Goal: Information Seeking & Learning: Learn about a topic

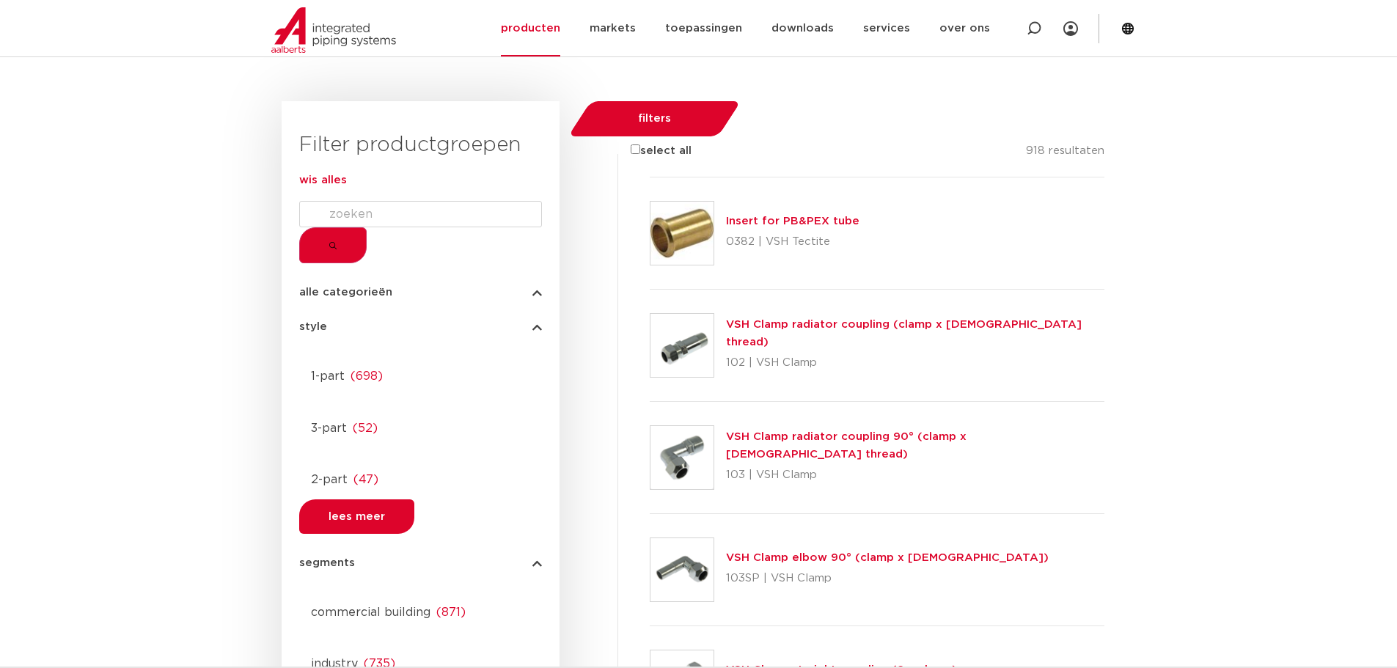
scroll to position [147, 0]
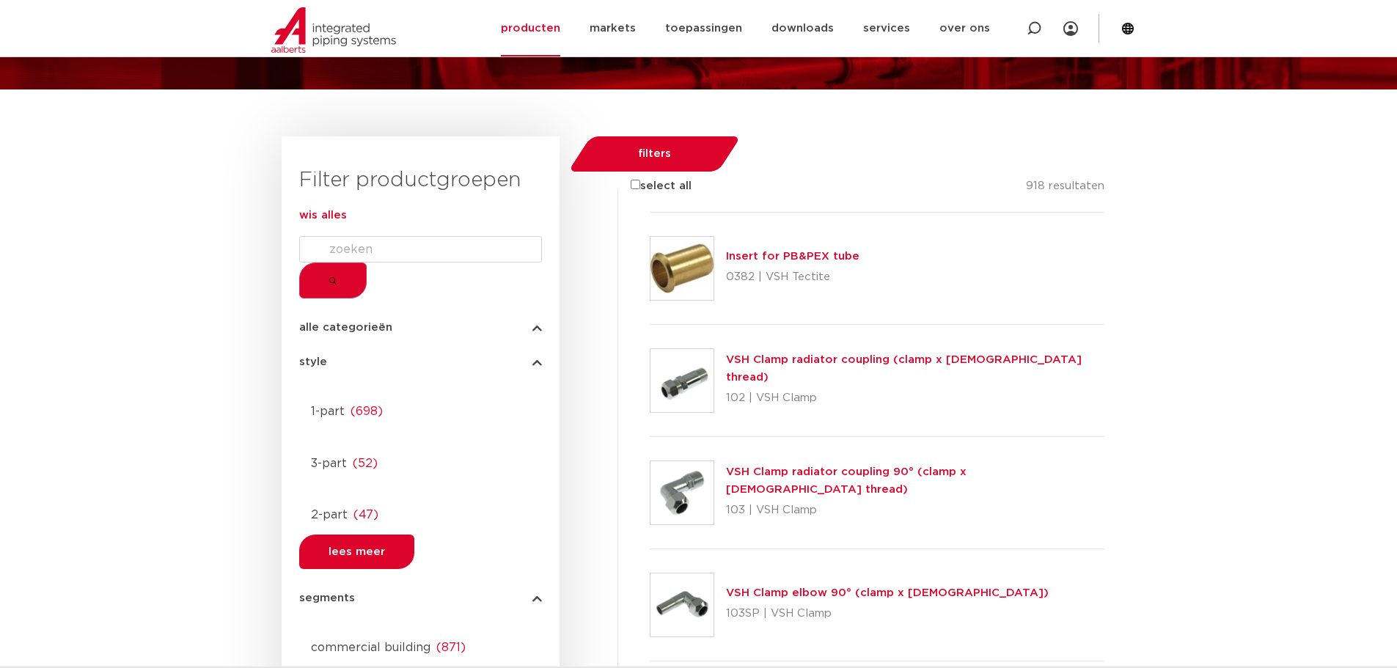
click at [409, 279] on form at bounding box center [420, 267] width 243 height 62
click at [401, 263] on input "Search" at bounding box center [420, 249] width 243 height 26
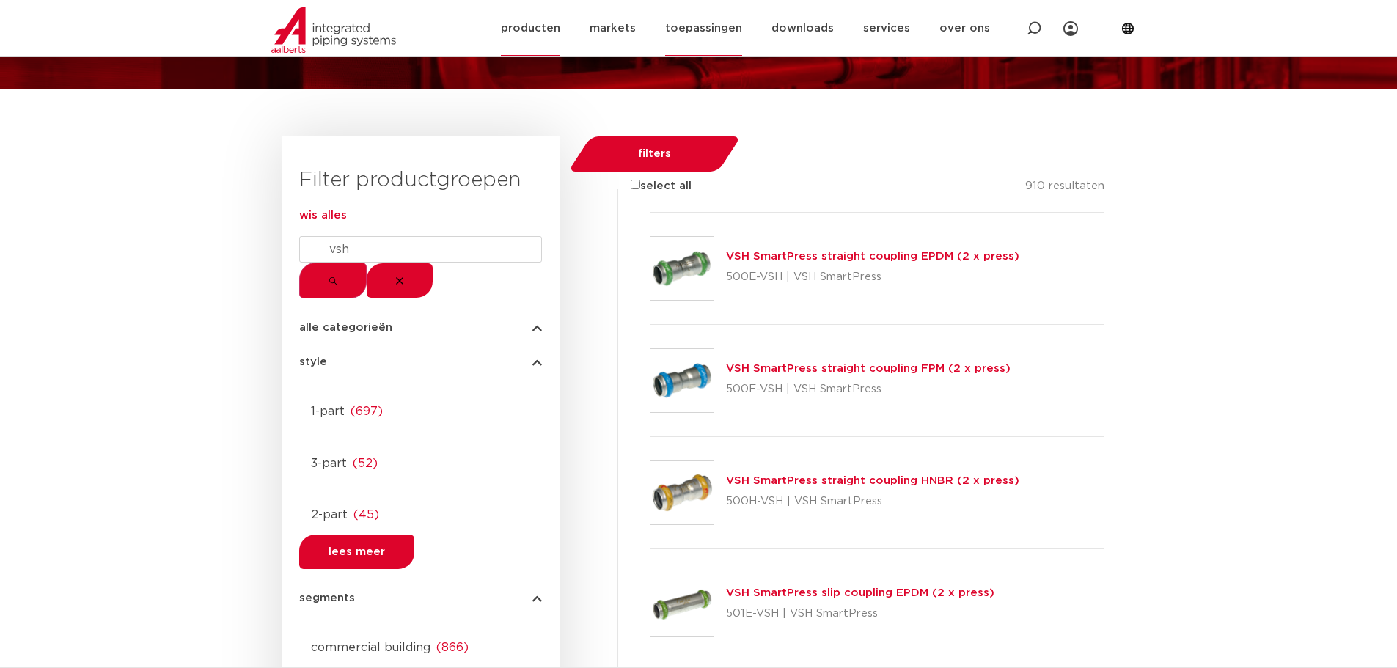
type input "vsh"
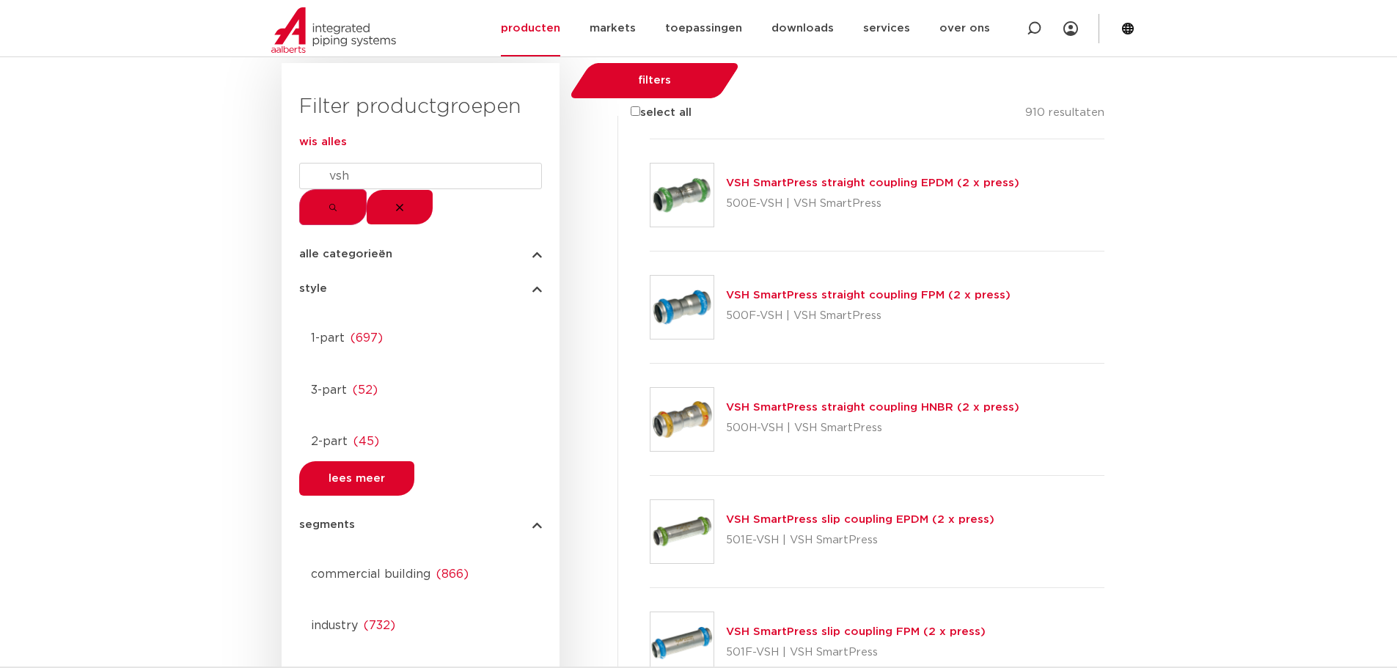
scroll to position [0, 0]
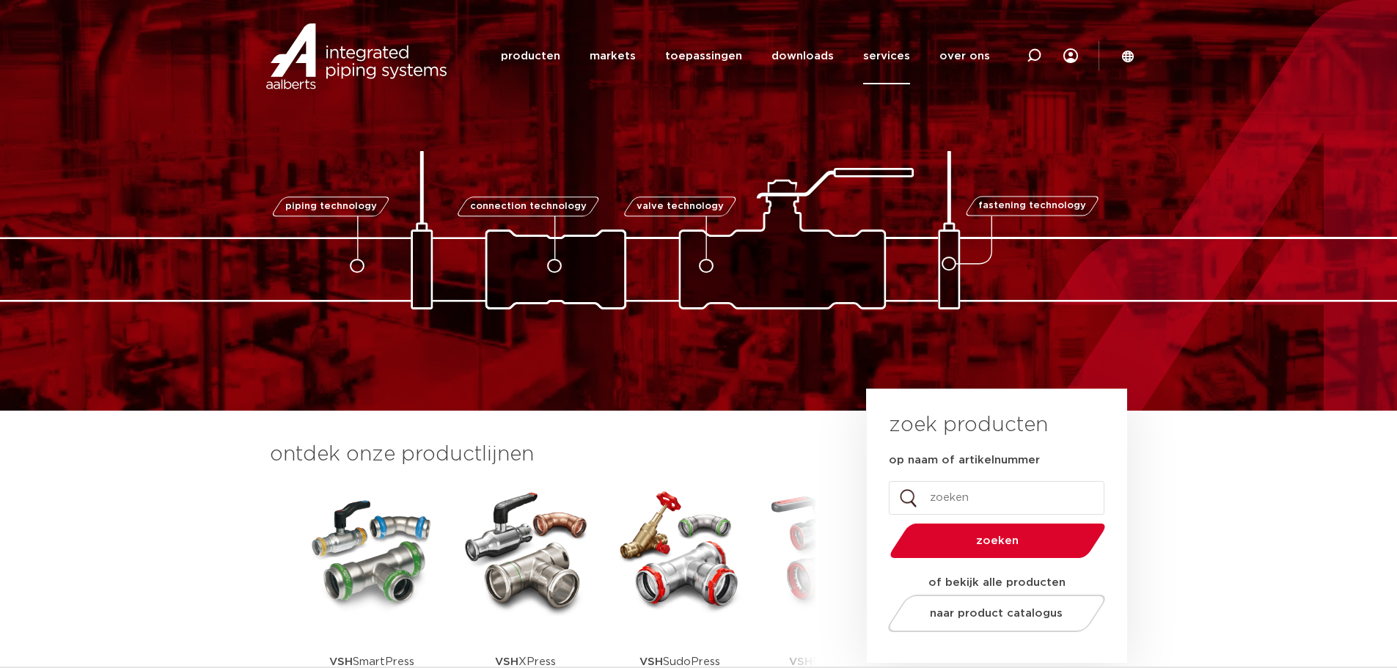
click at [882, 56] on link "services" at bounding box center [886, 56] width 47 height 56
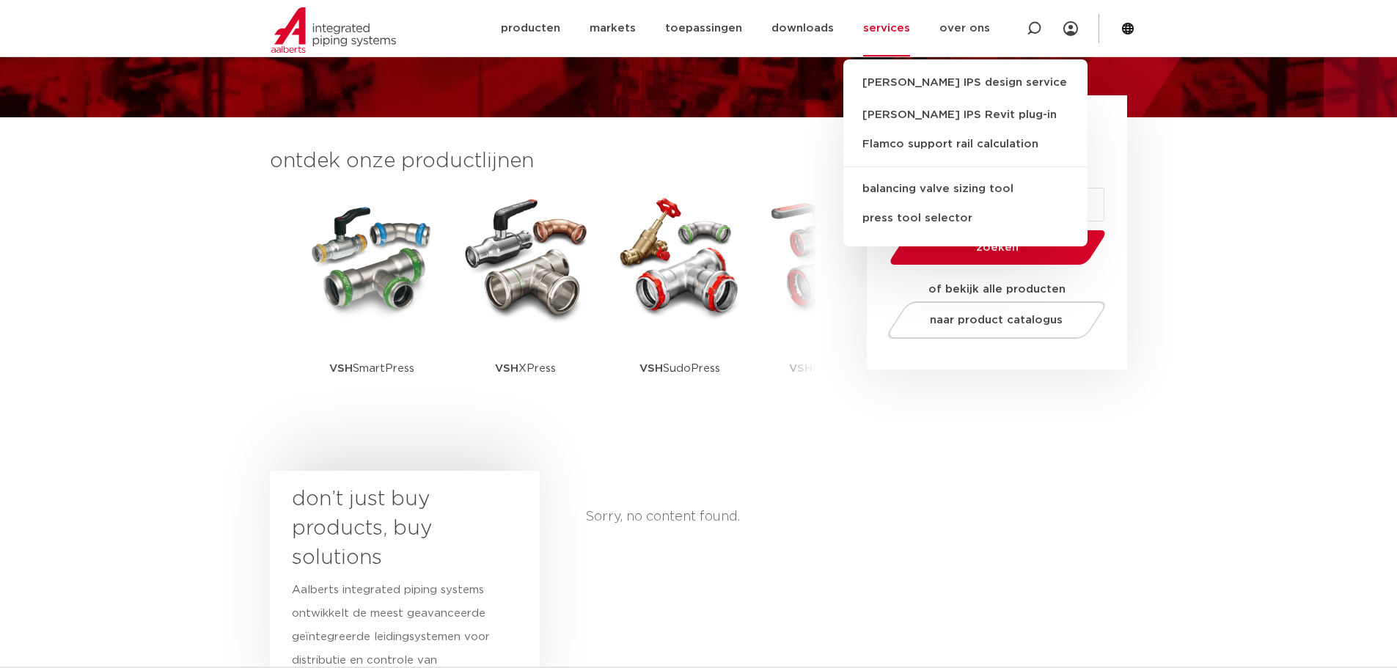
scroll to position [147, 0]
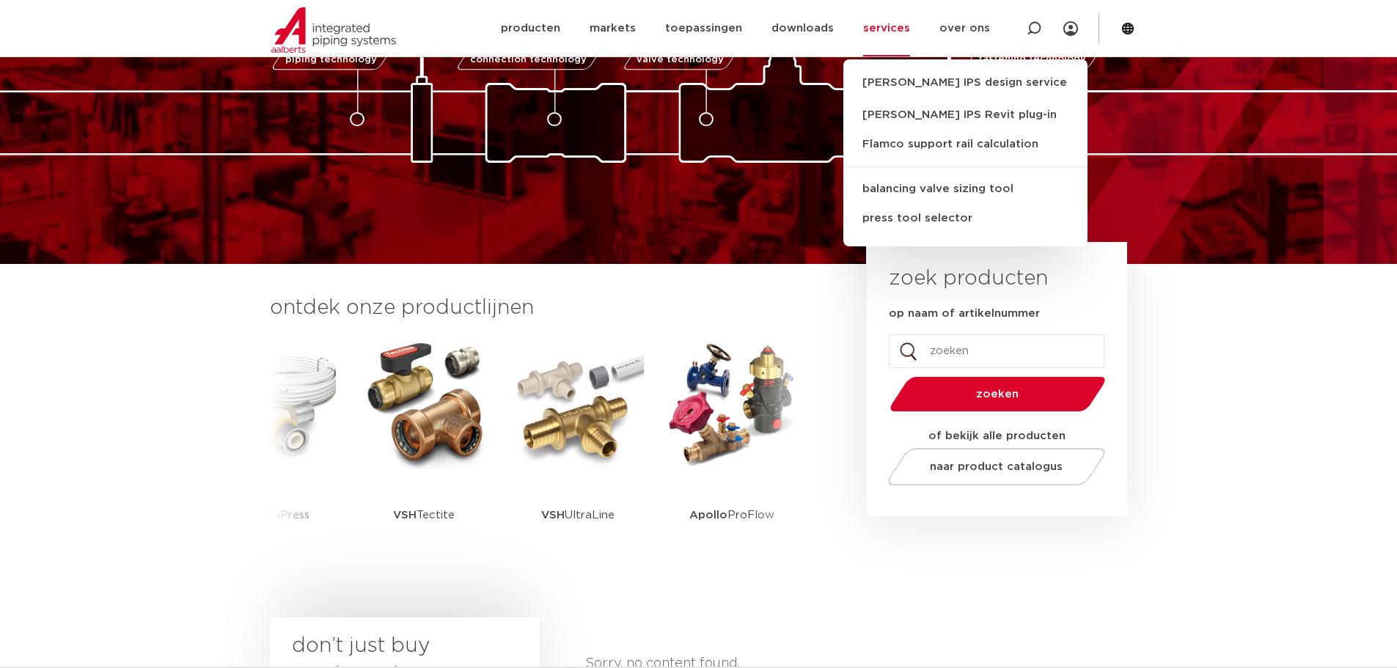
click at [777, 293] on h3 "ontdek onze productlijnen" at bounding box center [543, 307] width 547 height 29
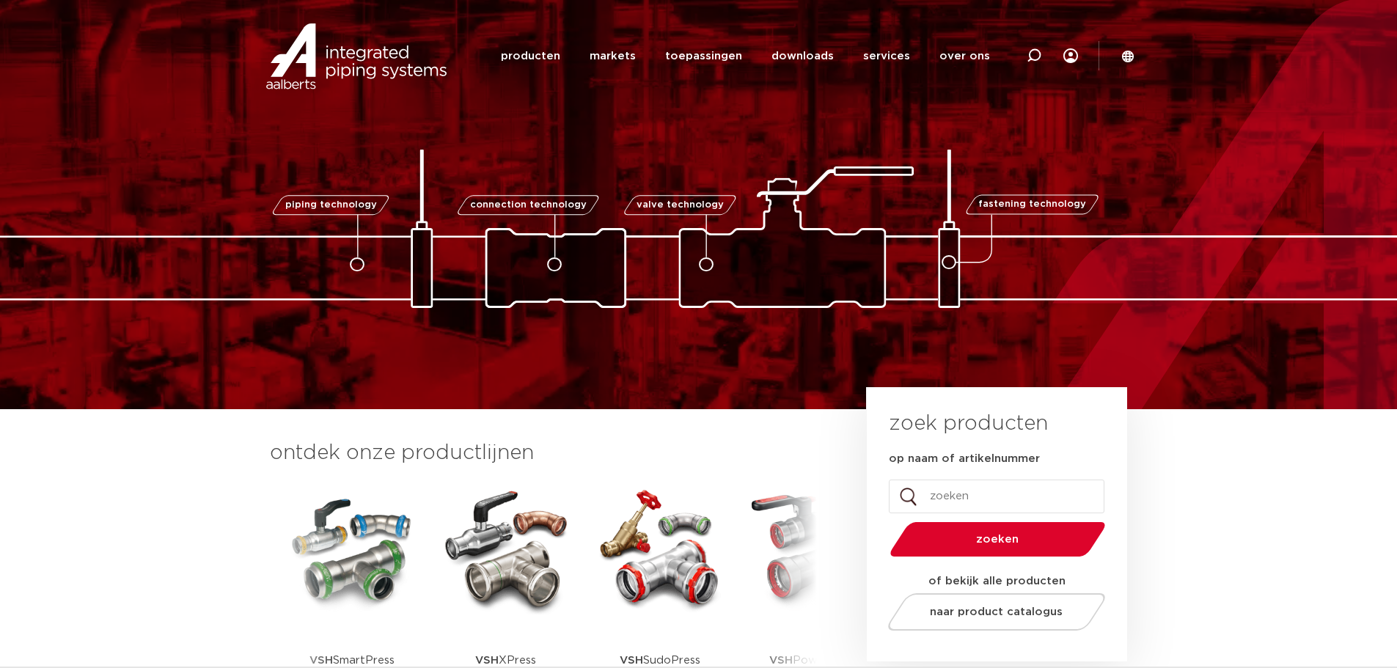
scroll to position [0, 0]
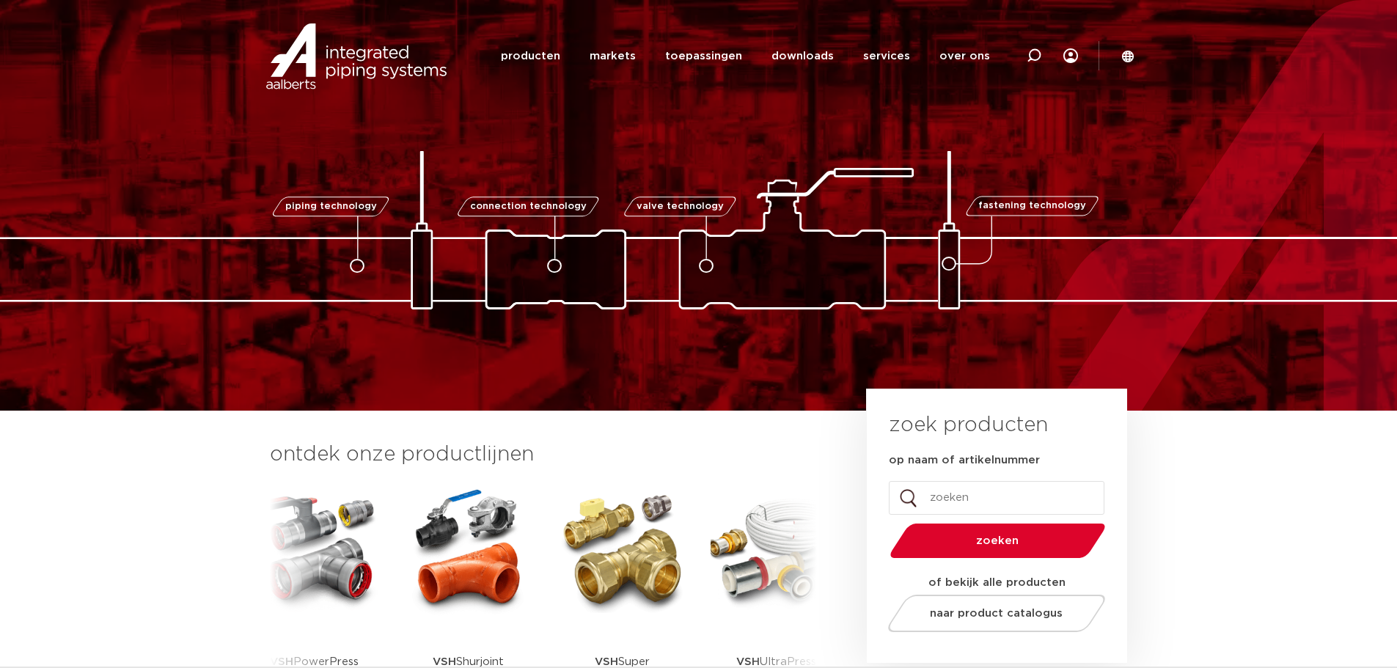
click at [976, 500] on input "op naam of artikelnummer" at bounding box center [997, 498] width 216 height 34
click at [937, 500] on input "op naam of artikelnummer" at bounding box center [997, 498] width 216 height 34
click at [964, 503] on input "op naam of artikelnummer" at bounding box center [997, 498] width 216 height 34
click at [954, 498] on input "op naam of artikelnummer" at bounding box center [997, 498] width 216 height 34
type input "kogel kraan"
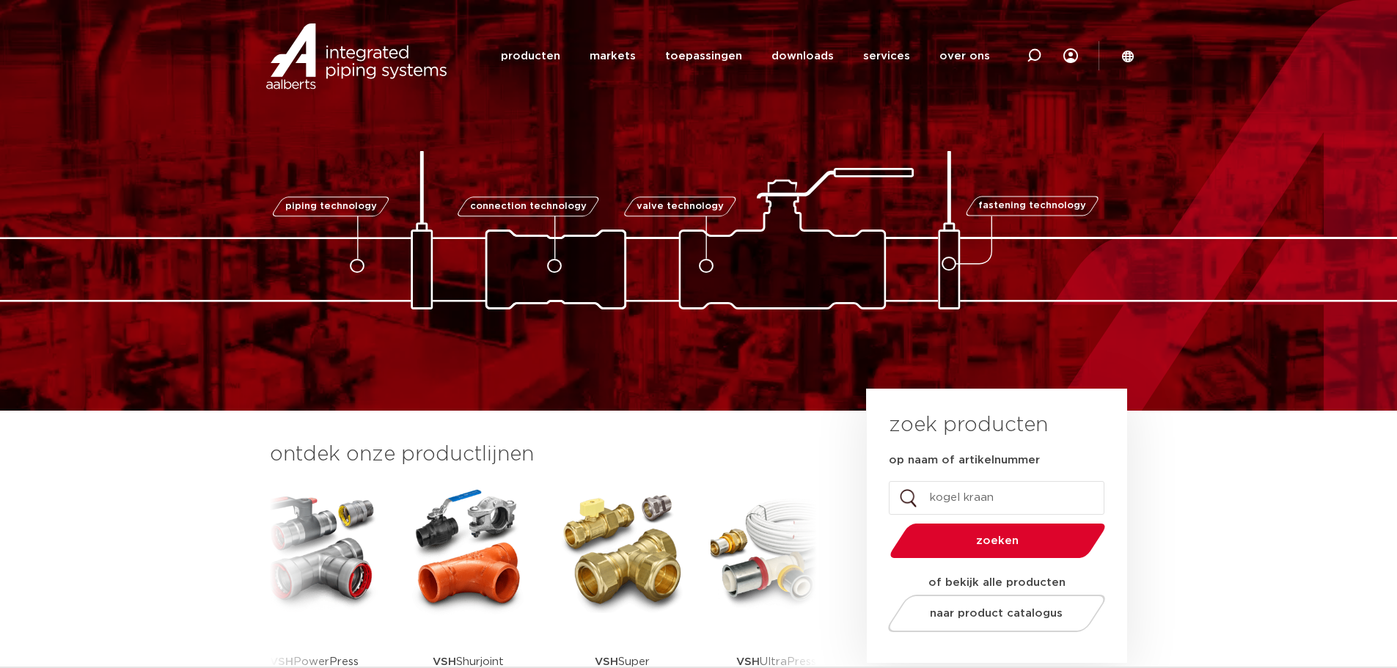
click at [884, 522] on button "zoeken" at bounding box center [997, 540] width 227 height 37
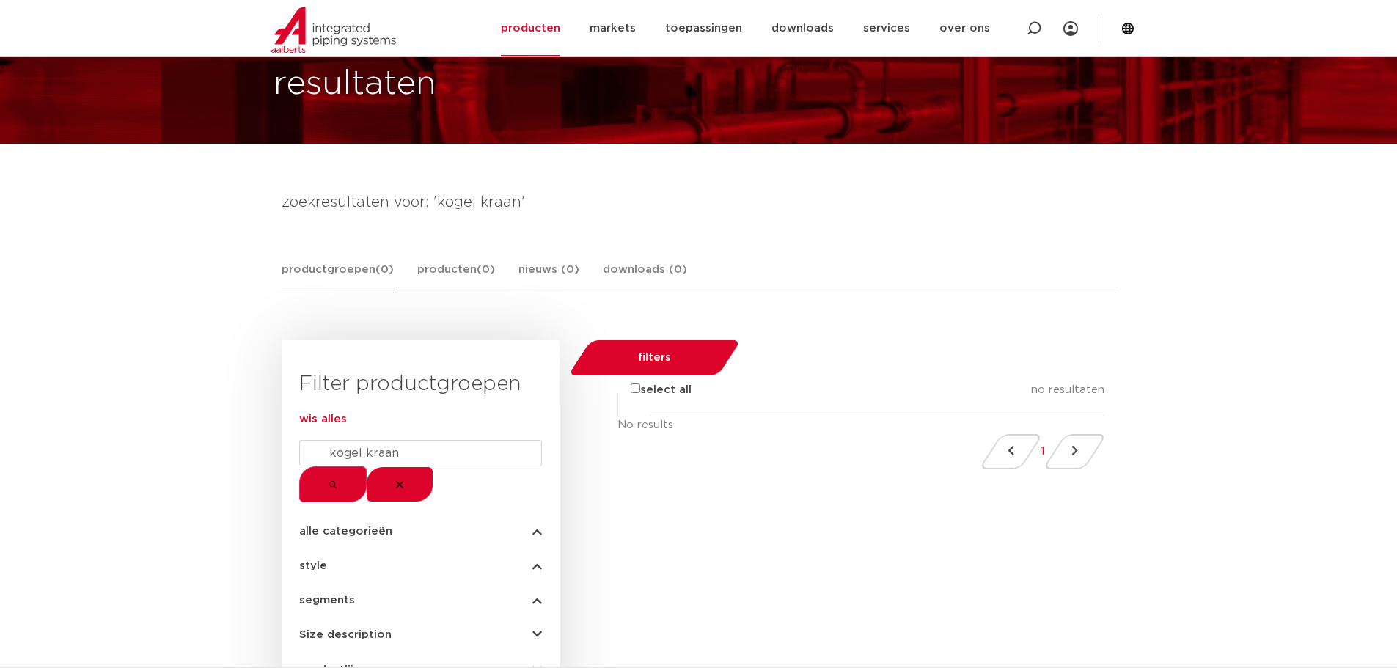
scroll to position [147, 0]
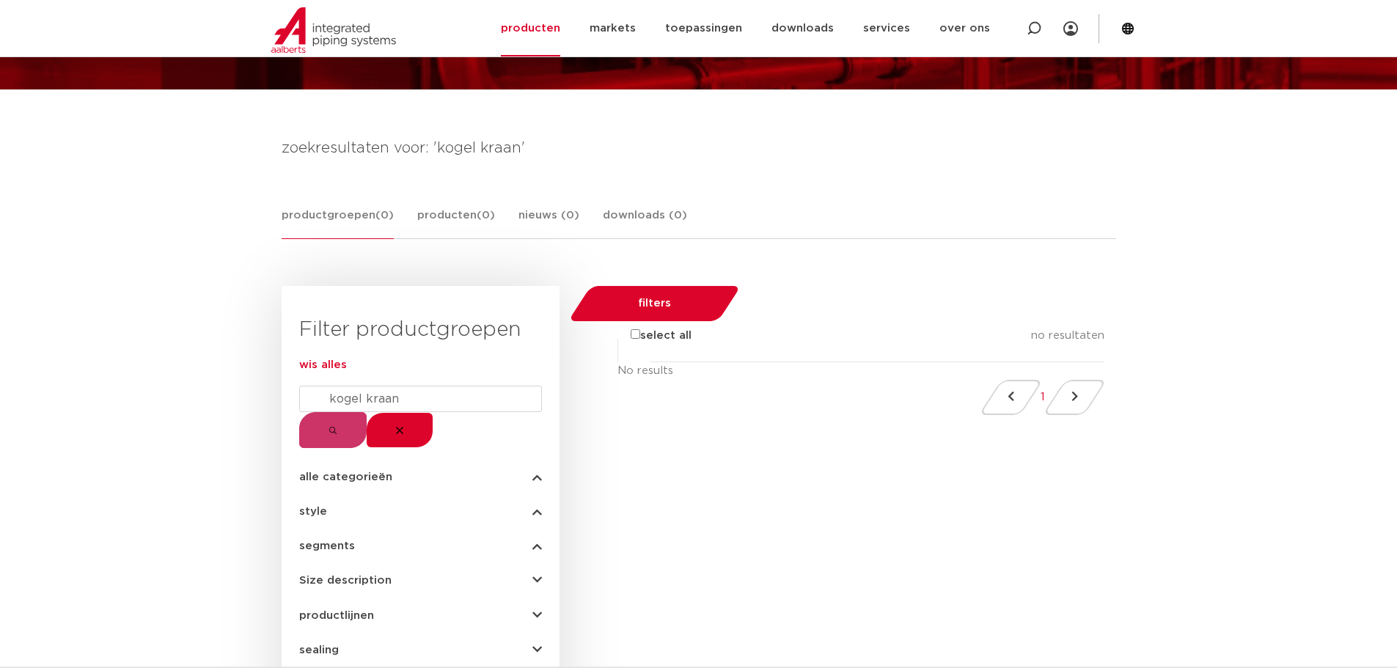
drag, startPoint x: 464, startPoint y: 437, endPoint x: 329, endPoint y: 425, distance: 135.5
click at [329, 425] on form "kogel kraan" at bounding box center [420, 417] width 243 height 62
drag, startPoint x: 504, startPoint y: 436, endPoint x: 263, endPoint y: 417, distance: 242.1
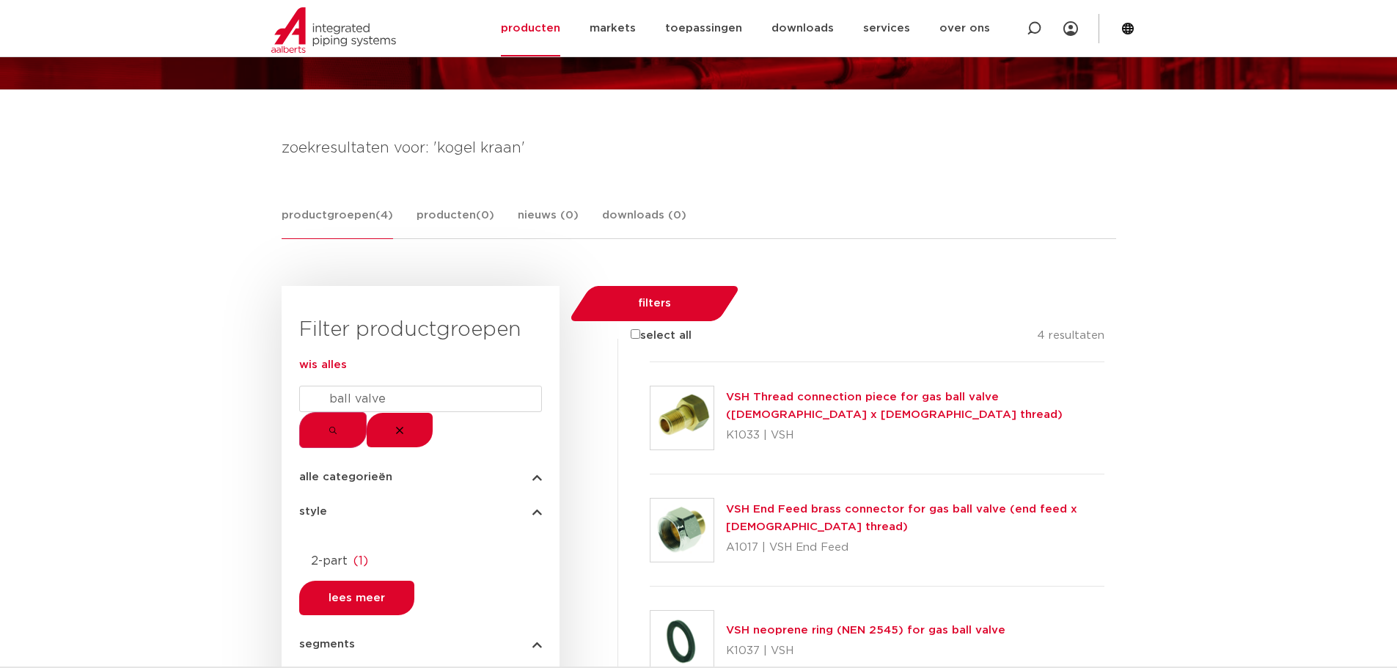
type input "ball valve"
click at [299, 412] on button "submit" at bounding box center [332, 430] width 67 height 36
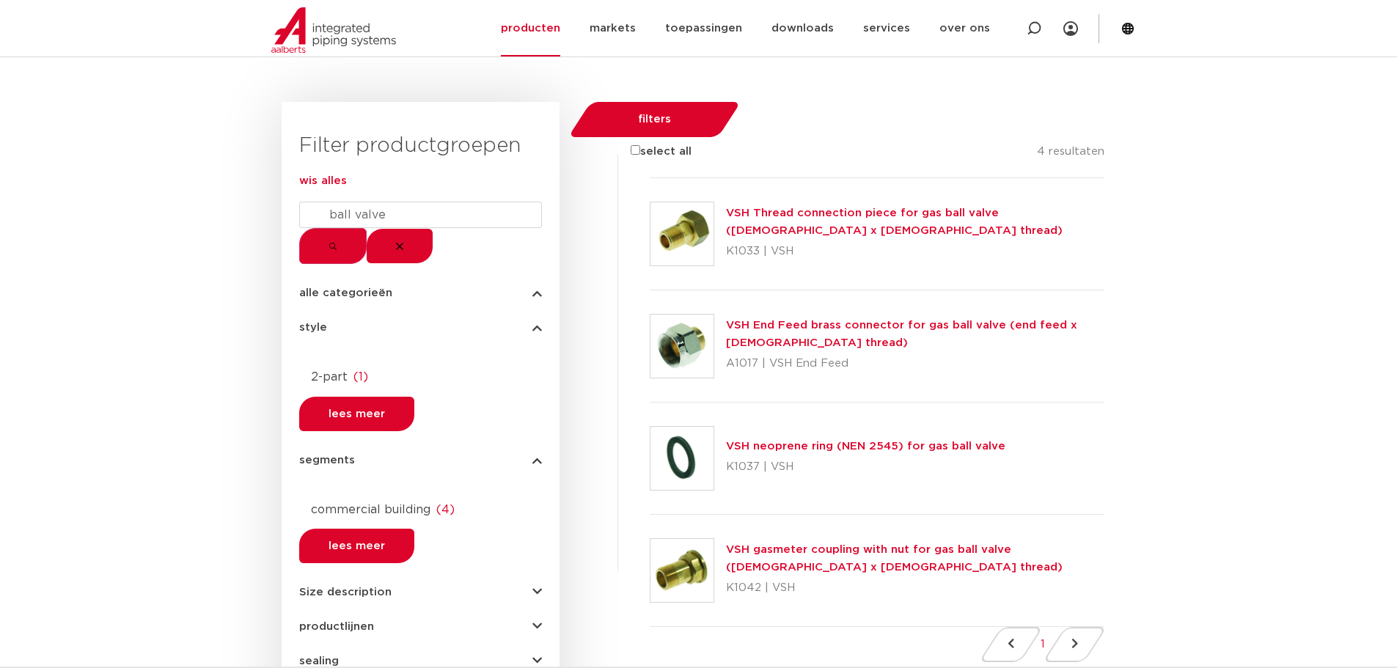
scroll to position [330, 0]
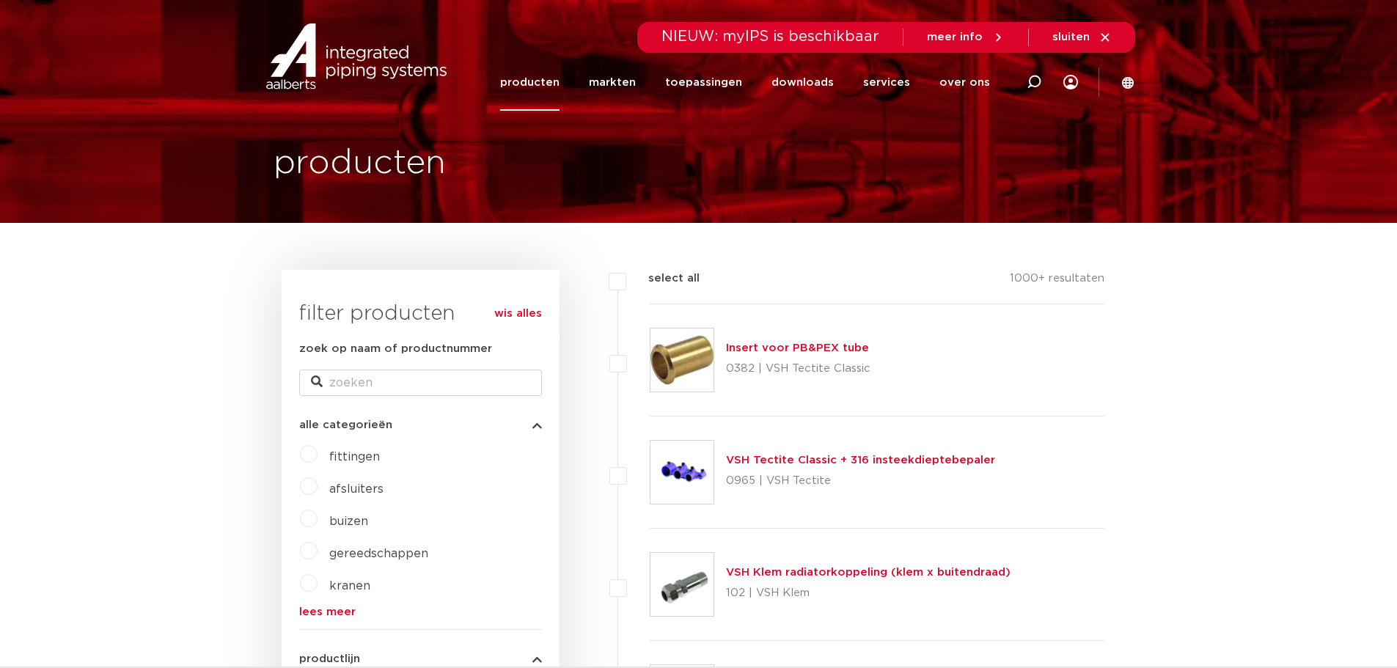
scroll to position [13, 0]
click at [391, 387] on input "zoek op naam of productnummer" at bounding box center [420, 383] width 243 height 26
type input "b"
type input "kogel kraan"
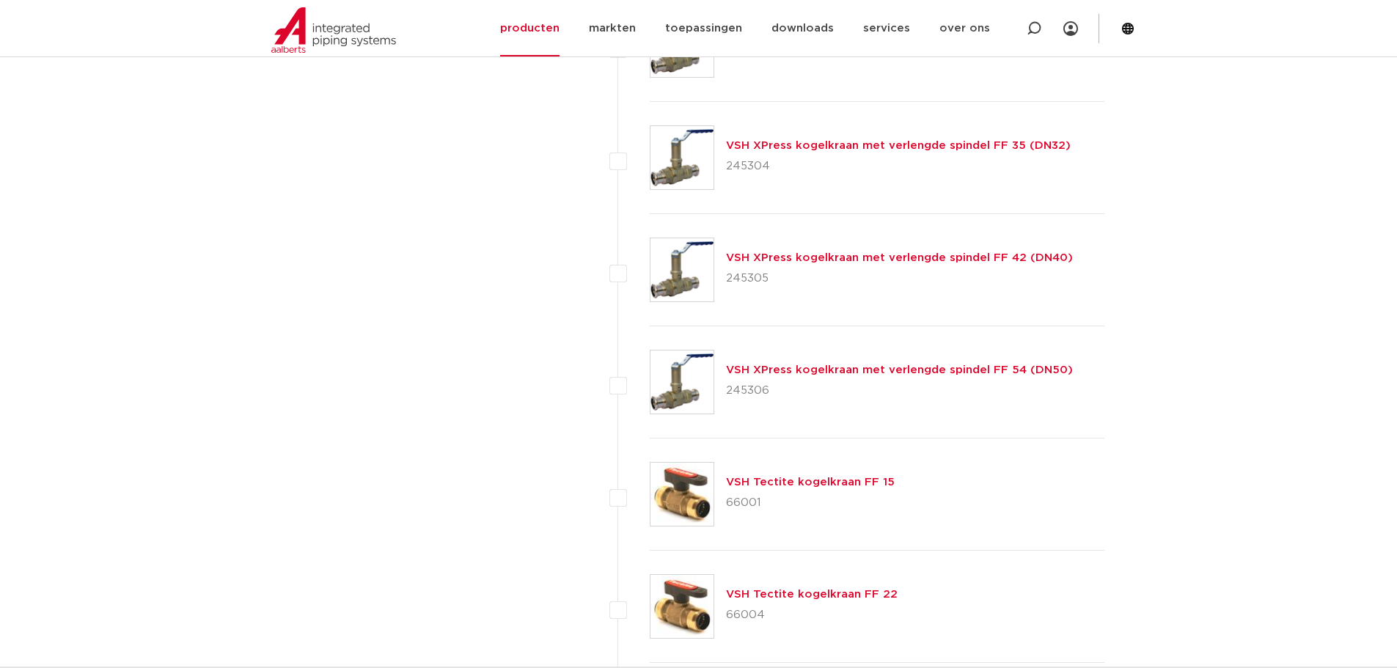
scroll to position [5735, 0]
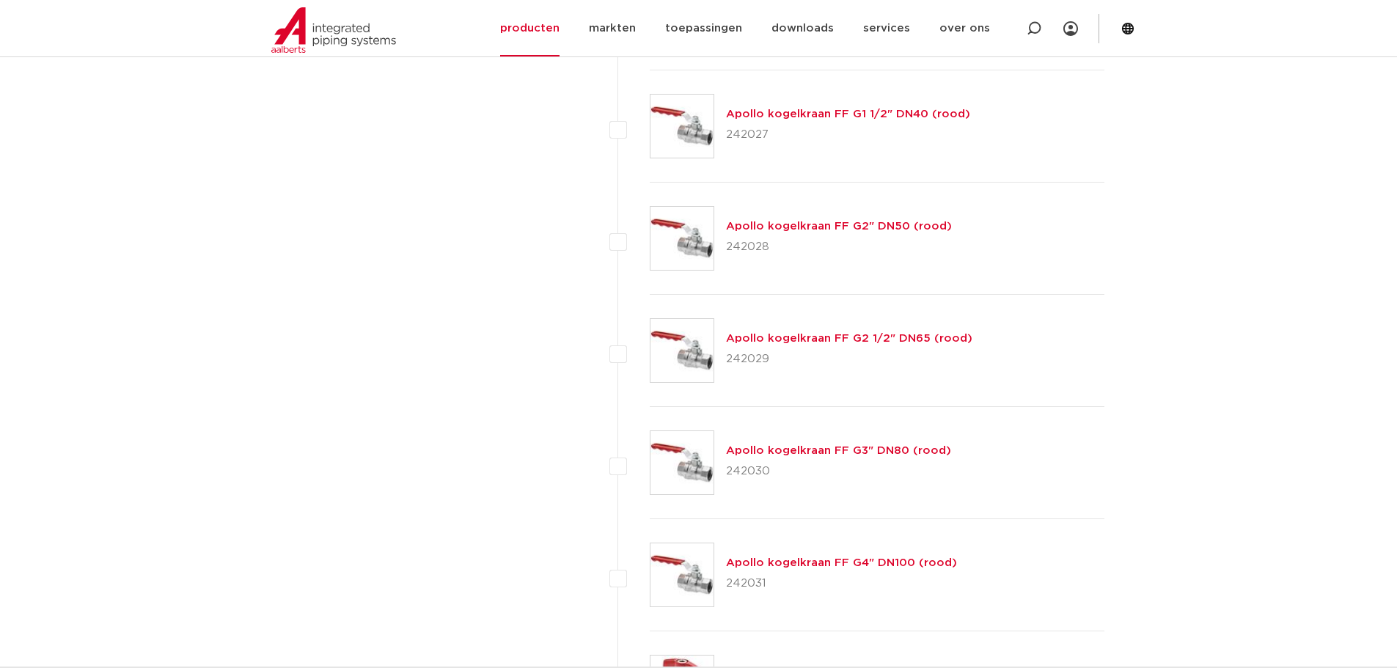
scroll to position [49, 0]
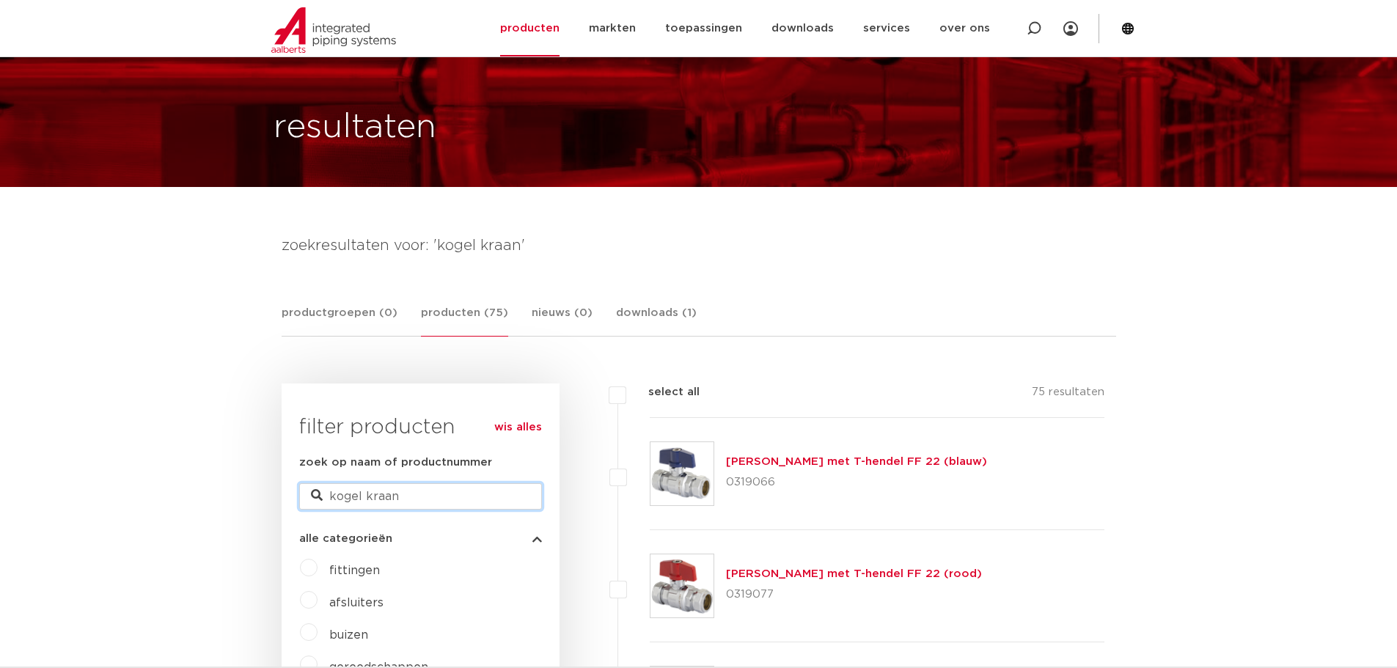
drag, startPoint x: 422, startPoint y: 489, endPoint x: 271, endPoint y: 489, distance: 150.4
type input "ball valve"
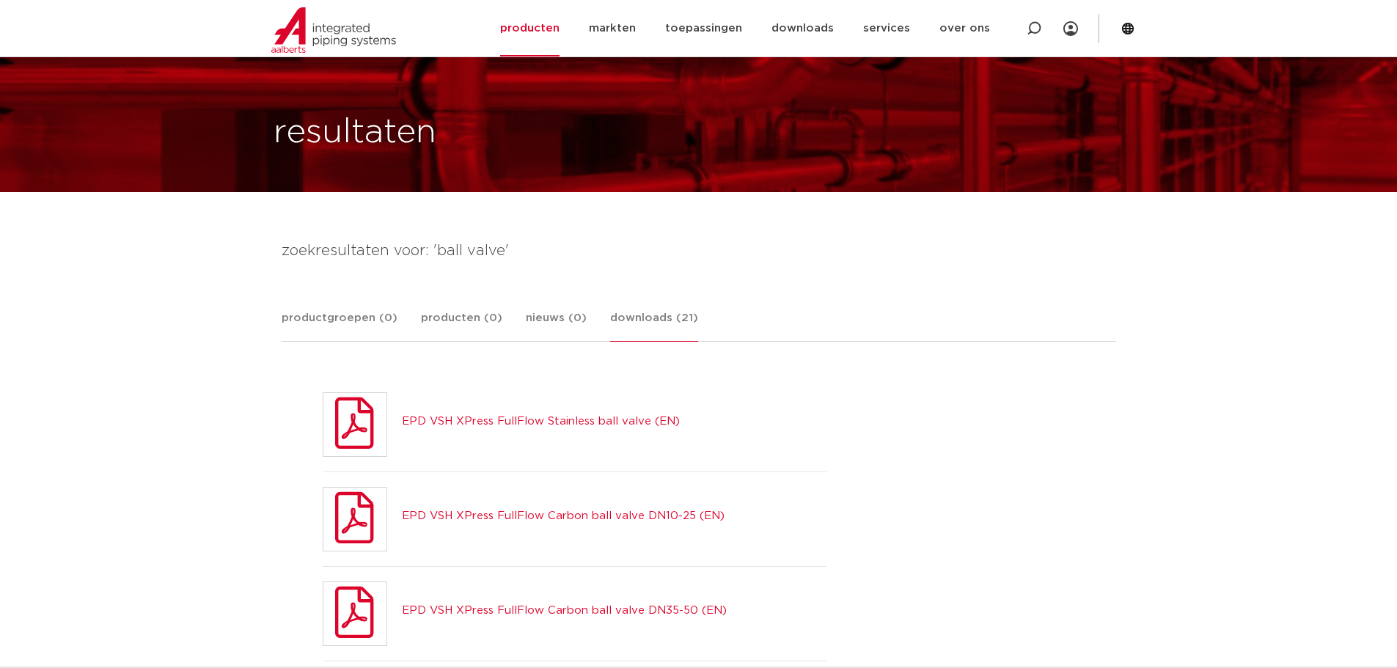
scroll to position [43, 0]
